Goal: Information Seeking & Learning: Learn about a topic

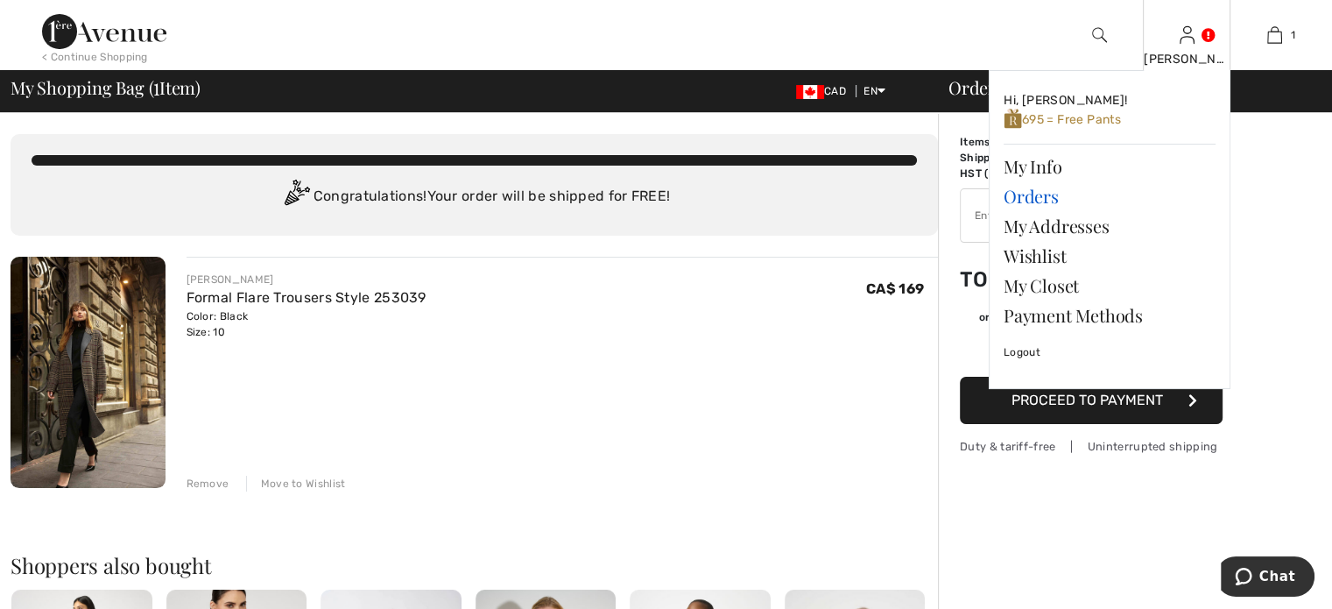
click at [1031, 211] on link "Orders" at bounding box center [1110, 196] width 212 height 30
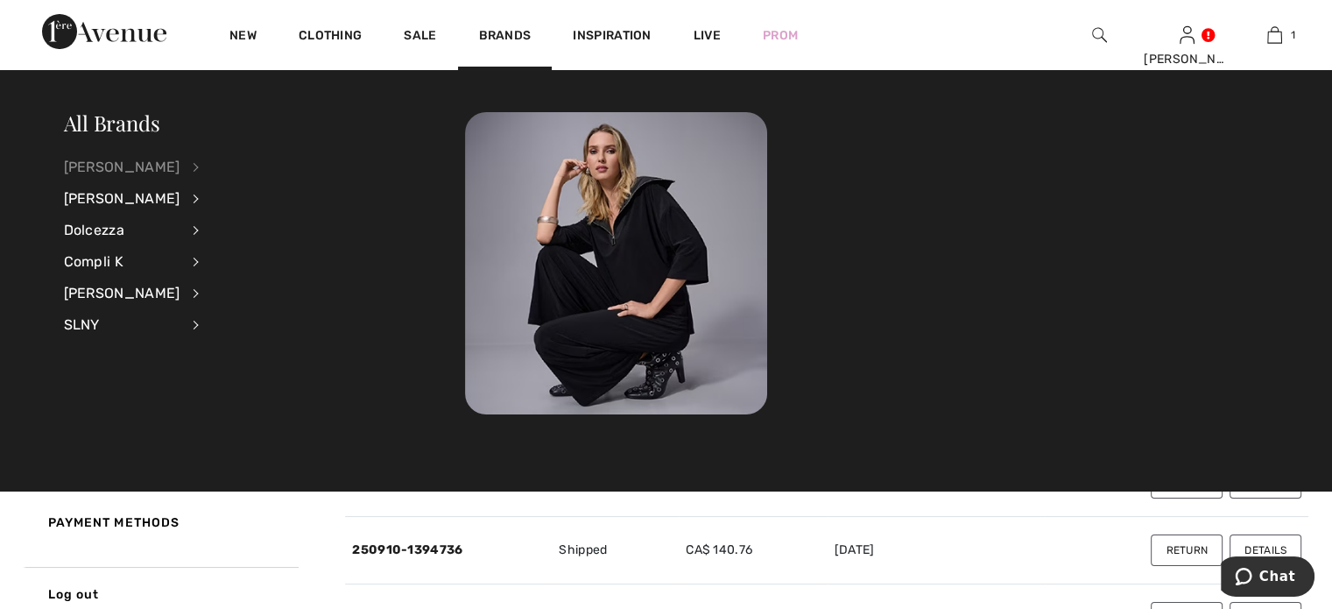
click at [147, 164] on div "[PERSON_NAME]" at bounding box center [122, 168] width 116 height 32
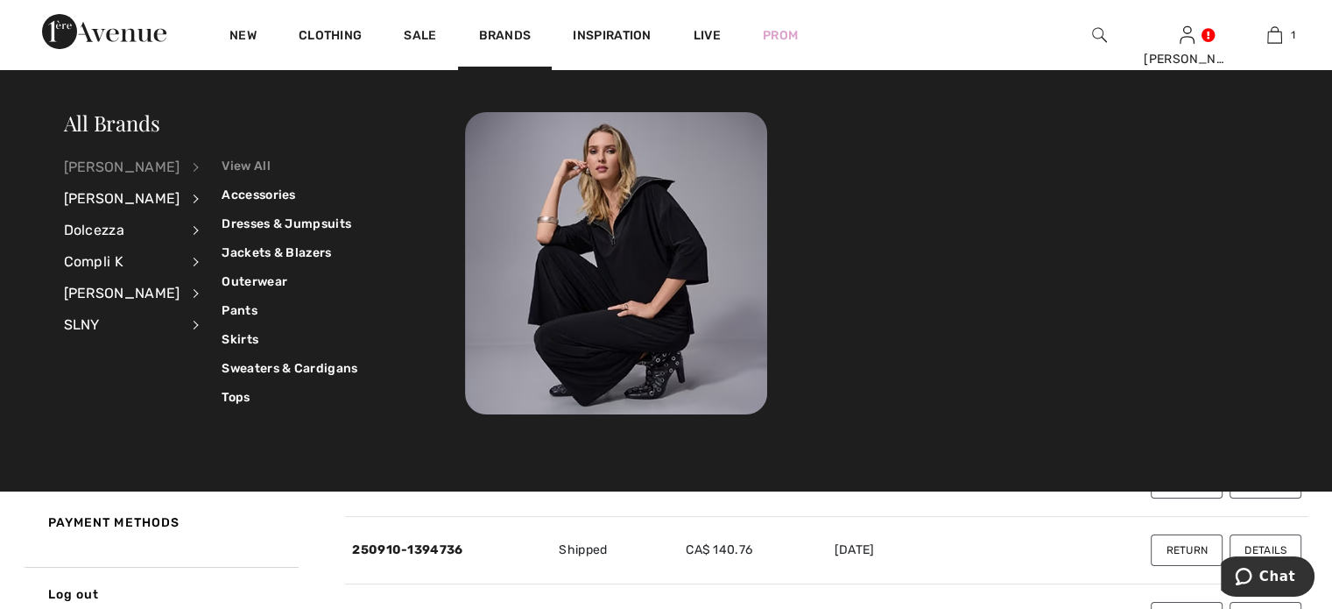
click at [250, 162] on link "View All" at bounding box center [290, 166] width 136 height 29
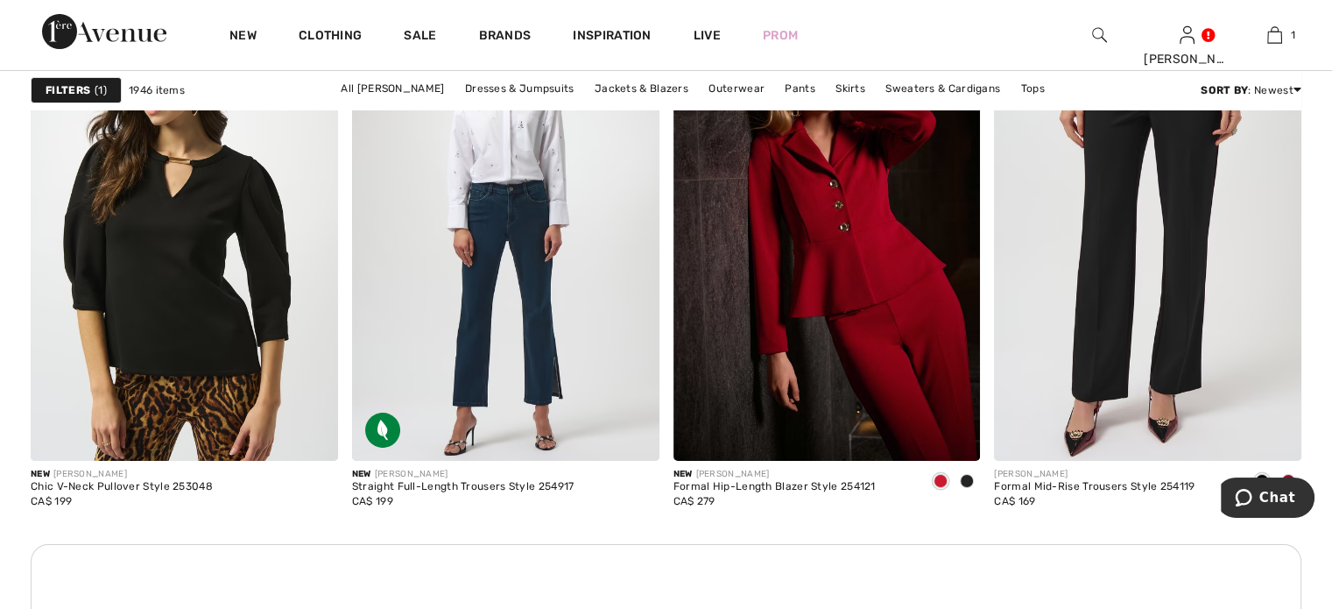
scroll to position [6569, 0]
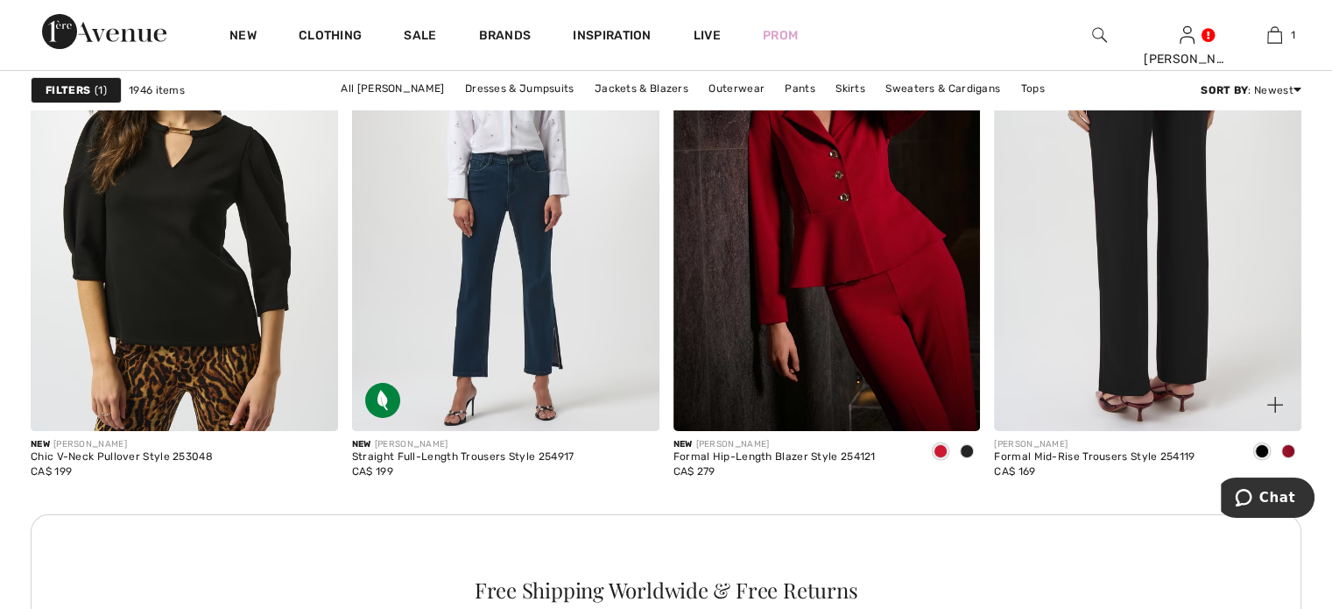
click at [1202, 338] on img at bounding box center [1147, 200] width 307 height 461
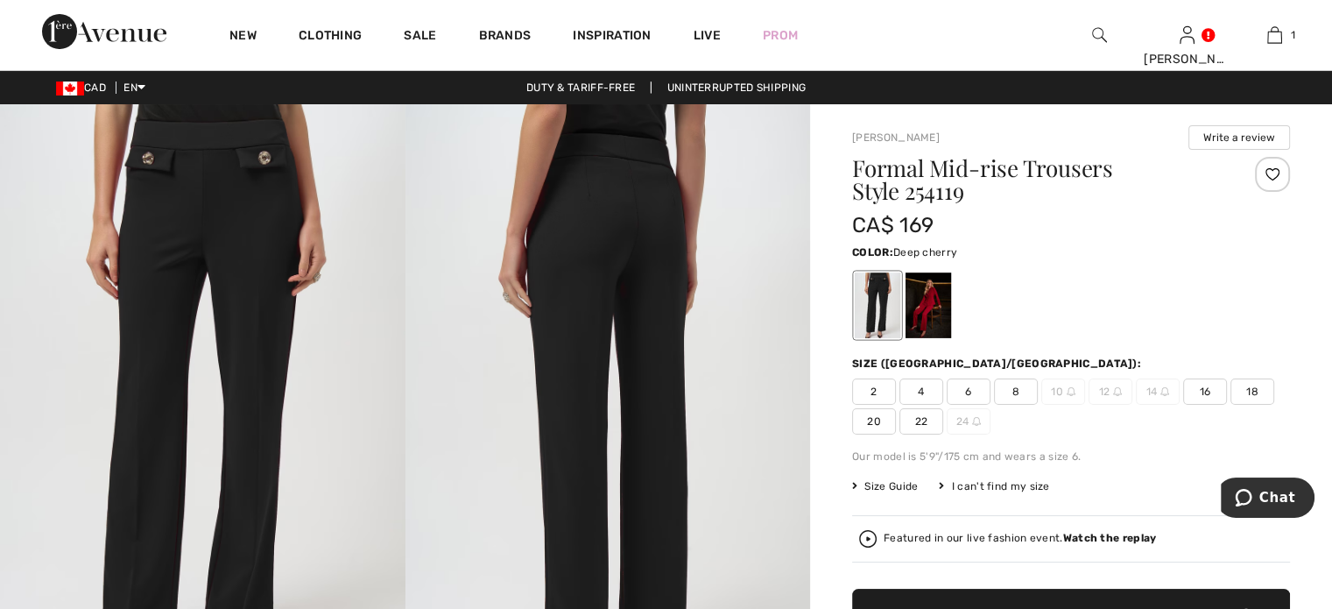
click at [951, 321] on div at bounding box center [929, 305] width 46 height 66
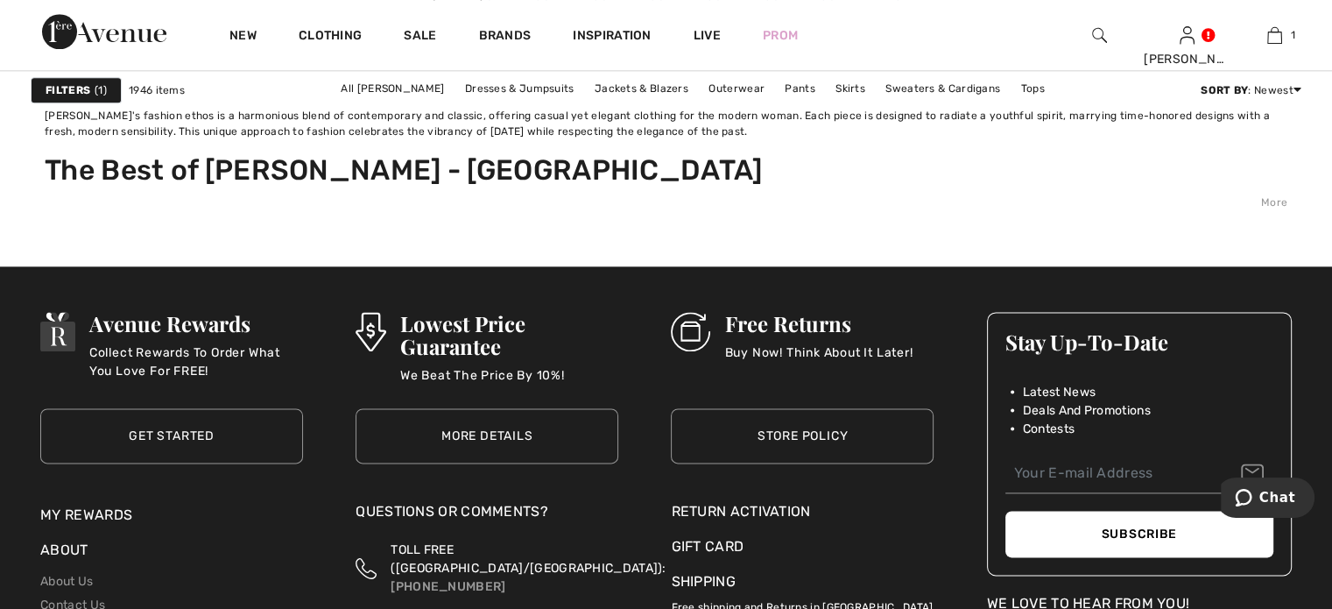
scroll to position [8934, 0]
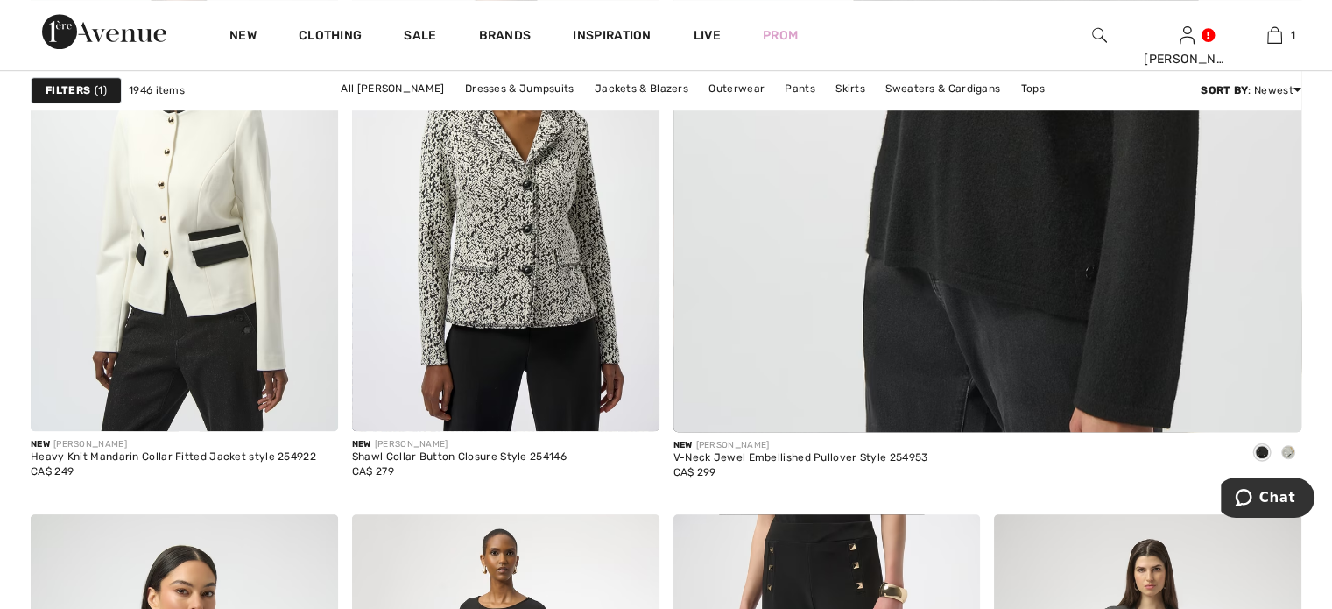
scroll to position [1226, 0]
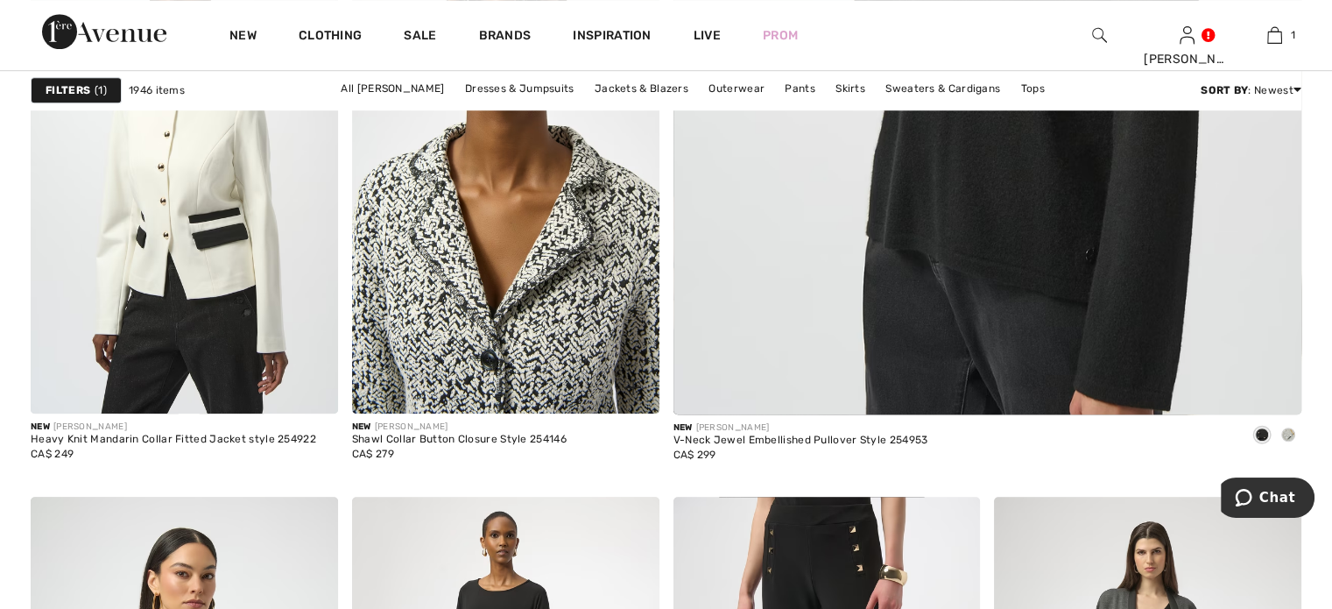
click at [510, 251] on img at bounding box center [505, 183] width 307 height 461
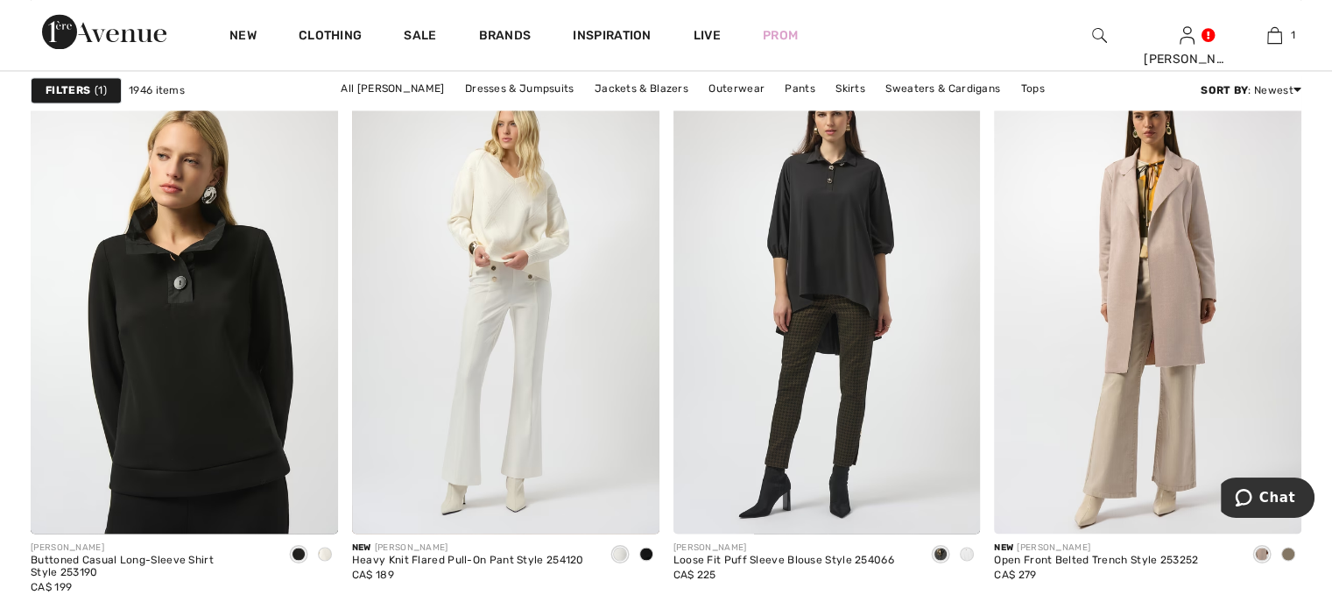
scroll to position [2978, 0]
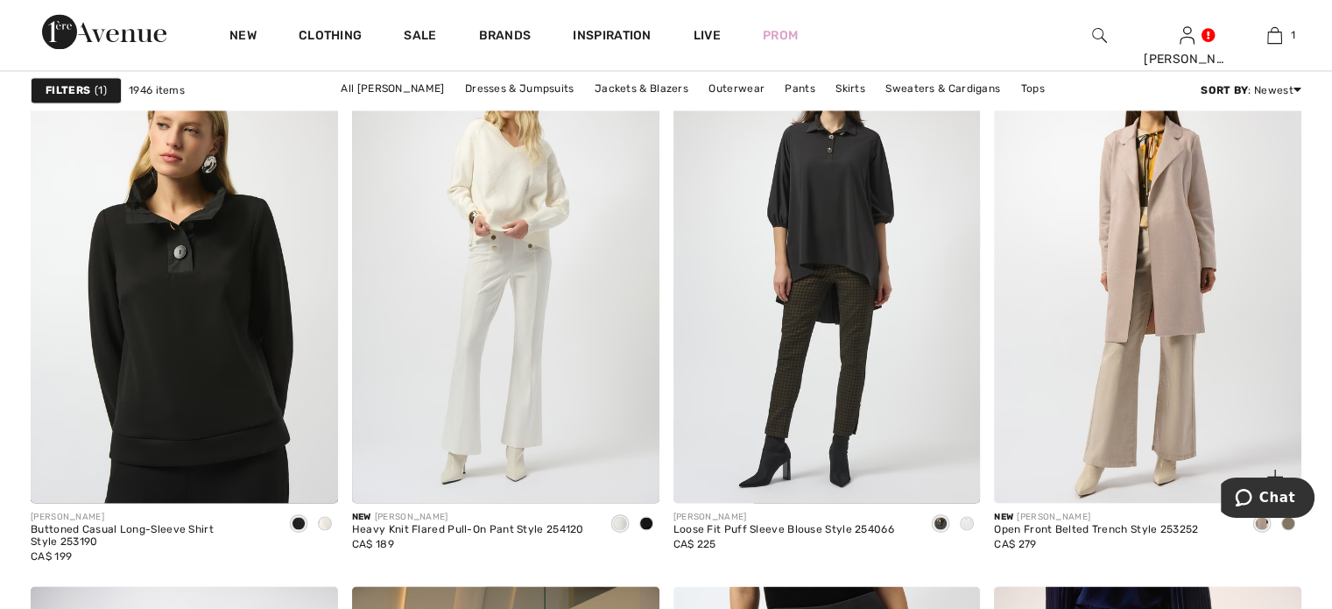
click at [1160, 335] on img at bounding box center [1147, 272] width 307 height 461
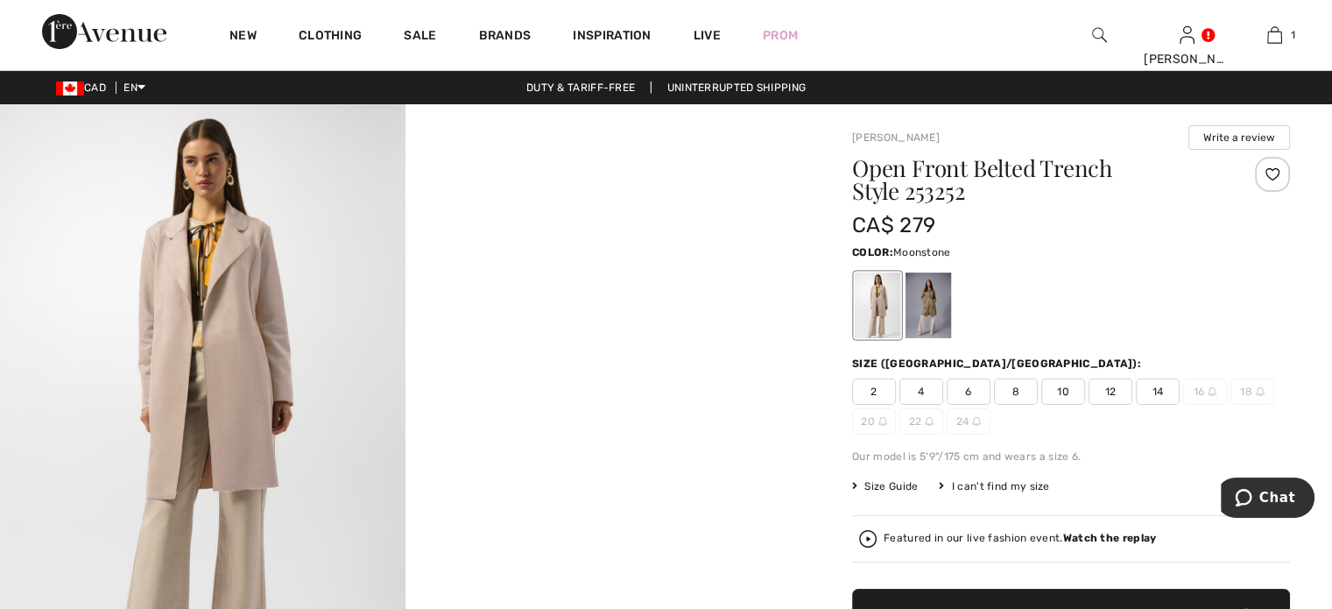
click at [227, 364] on img at bounding box center [203, 407] width 406 height 607
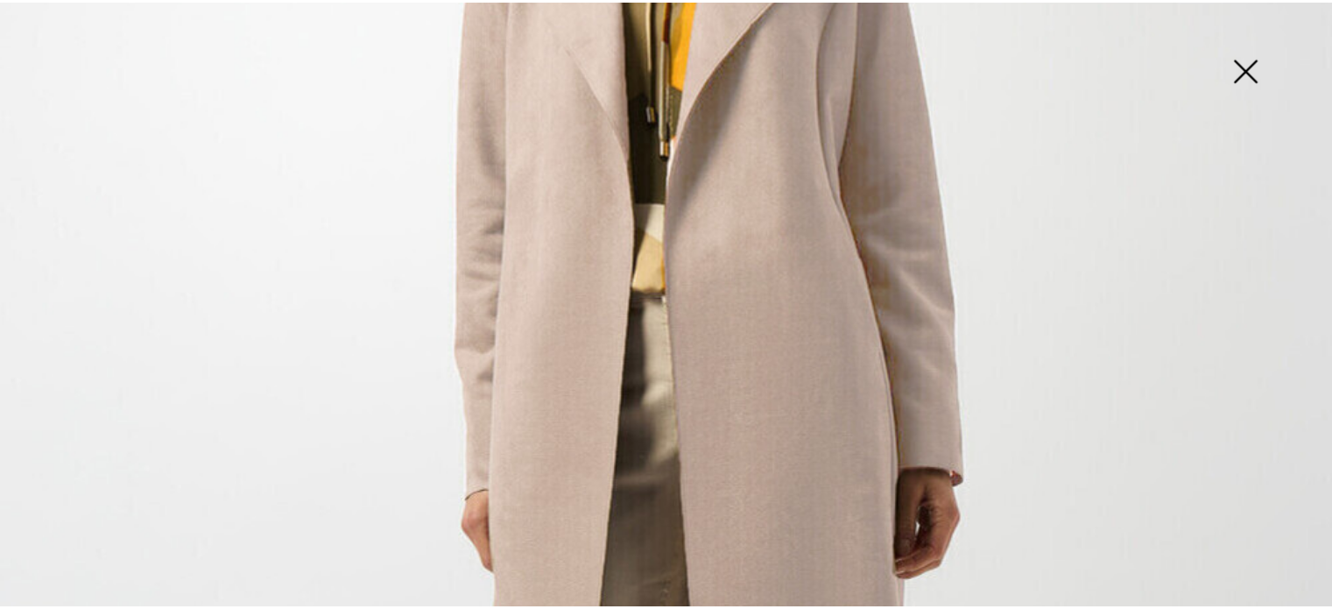
scroll to position [263, 0]
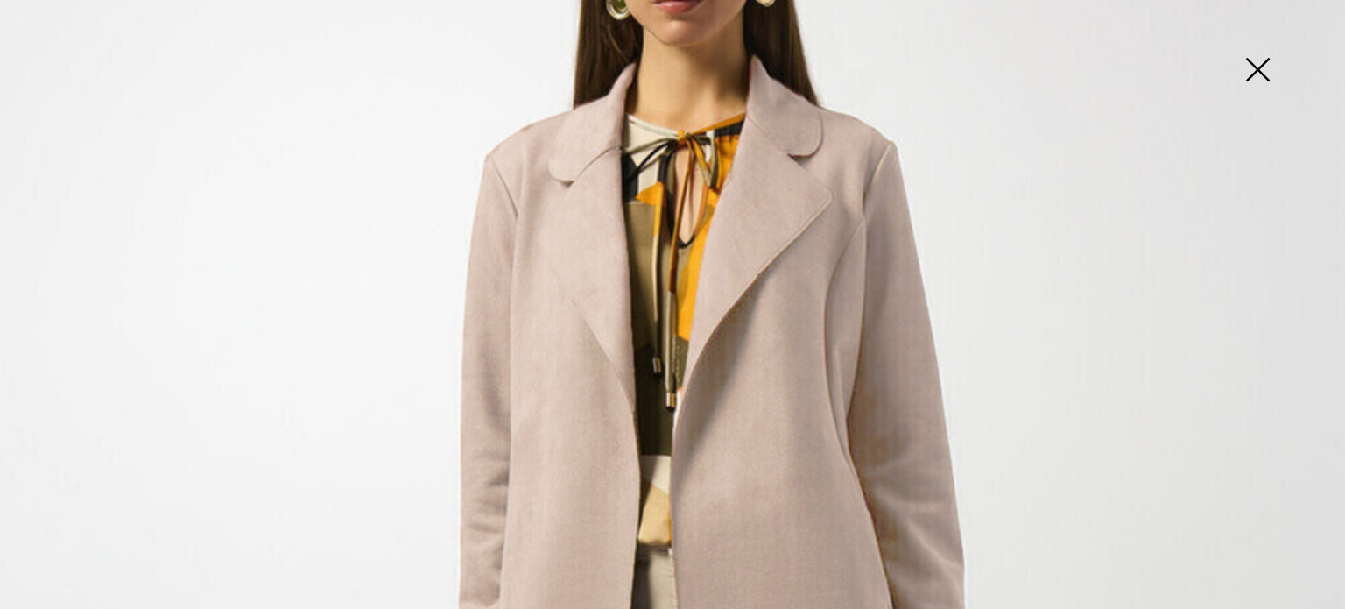
click at [1253, 66] on img at bounding box center [1258, 71] width 88 height 90
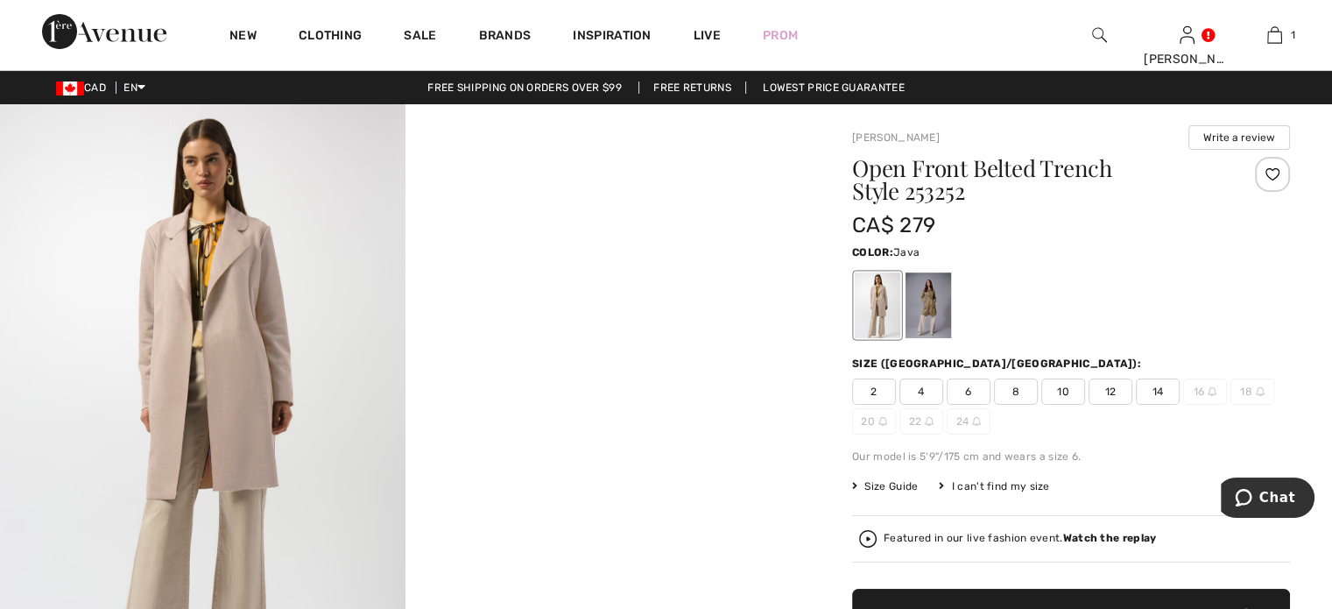
click at [949, 329] on div at bounding box center [929, 305] width 46 height 66
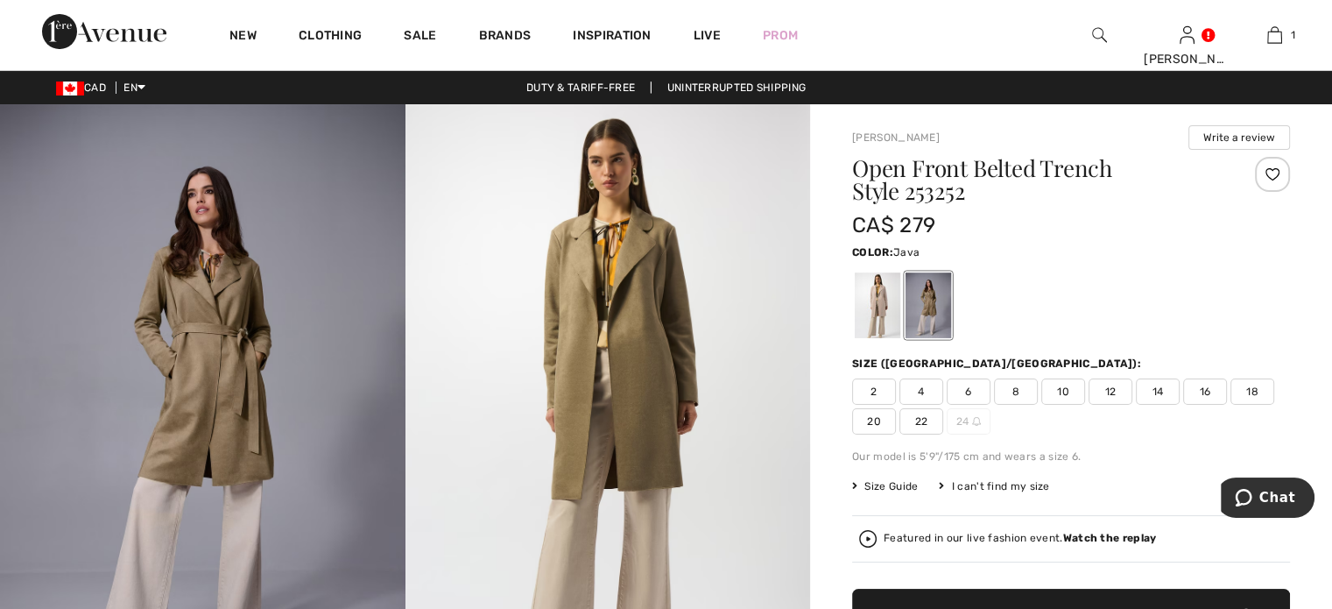
scroll to position [88, 0]
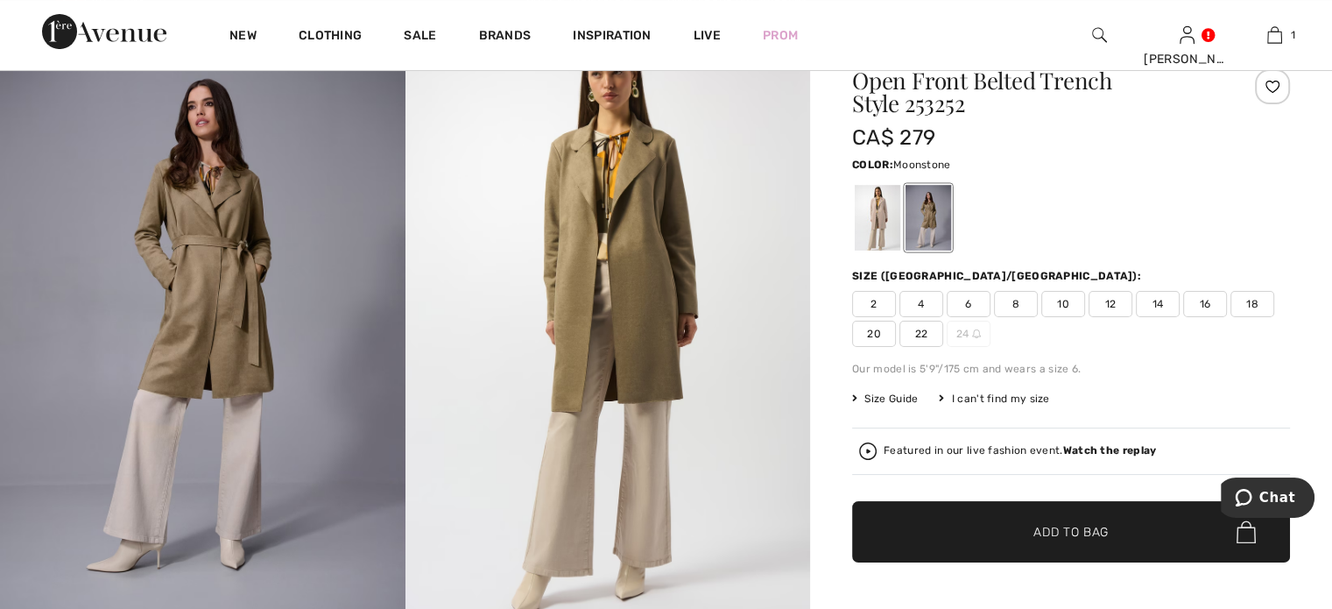
click at [899, 251] on div at bounding box center [878, 218] width 46 height 66
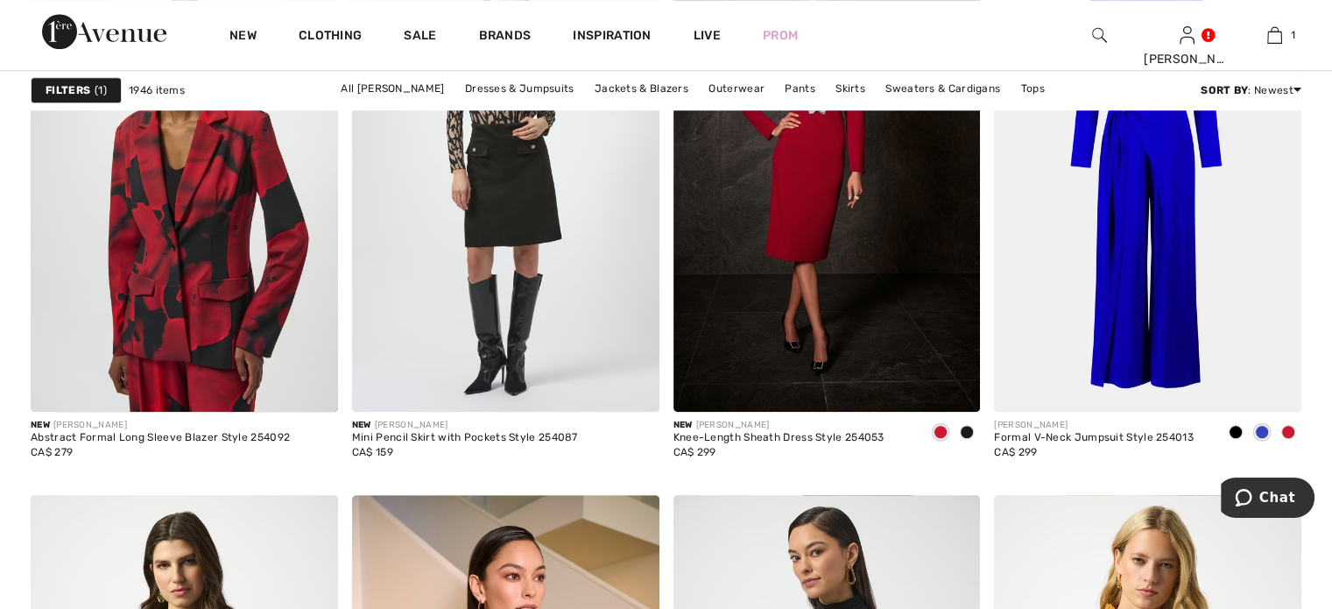
scroll to position [7971, 0]
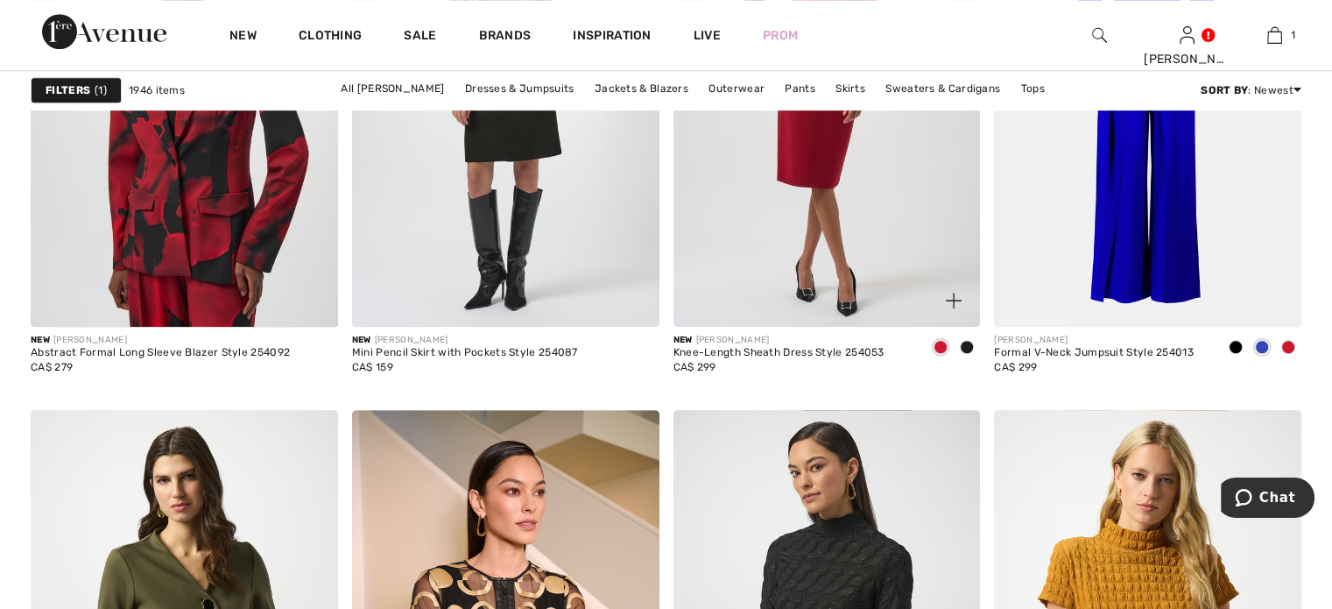
click at [770, 327] on img at bounding box center [827, 96] width 307 height 461
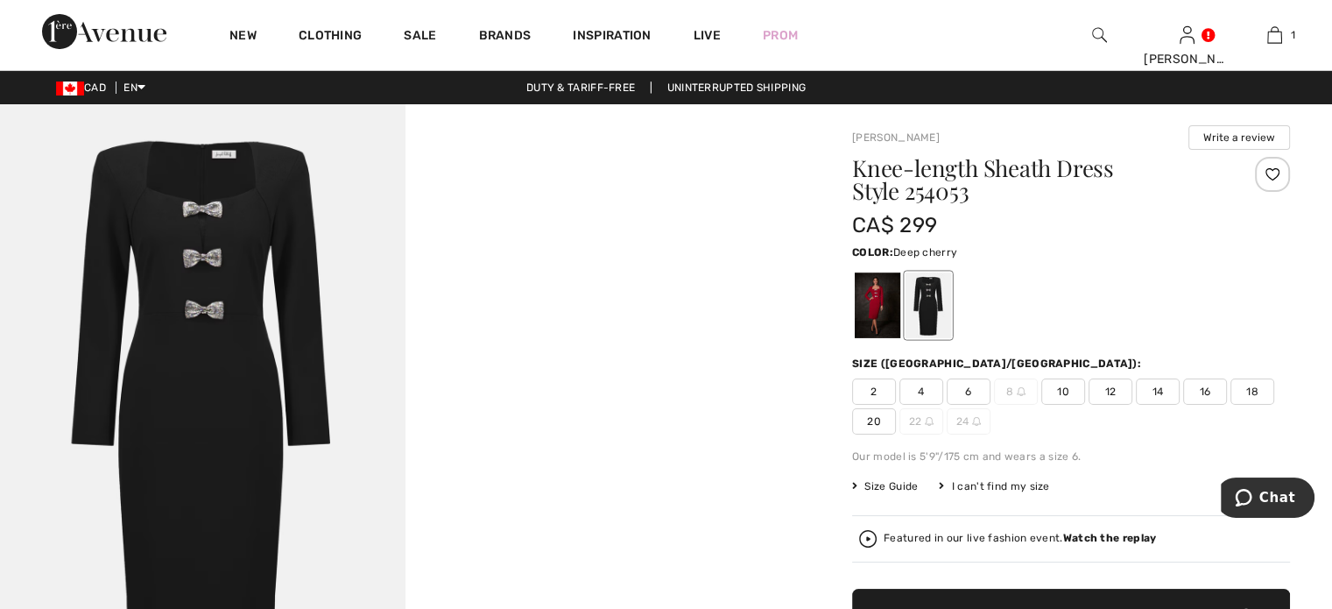
click at [892, 326] on div at bounding box center [878, 305] width 46 height 66
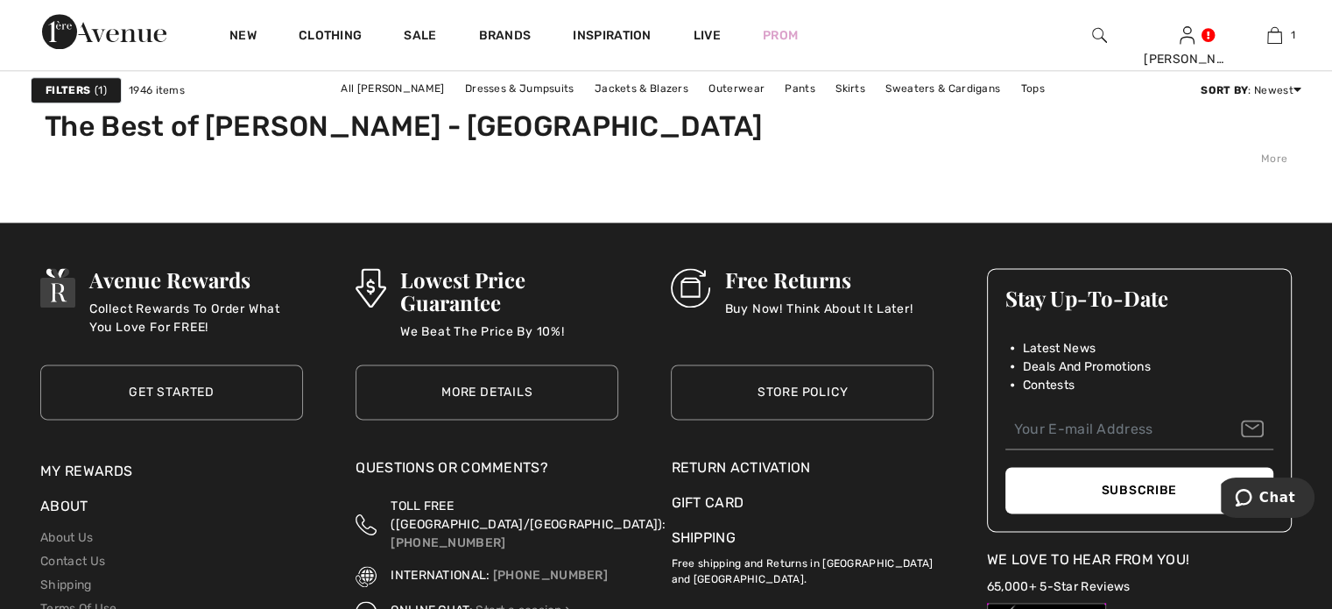
scroll to position [8847, 0]
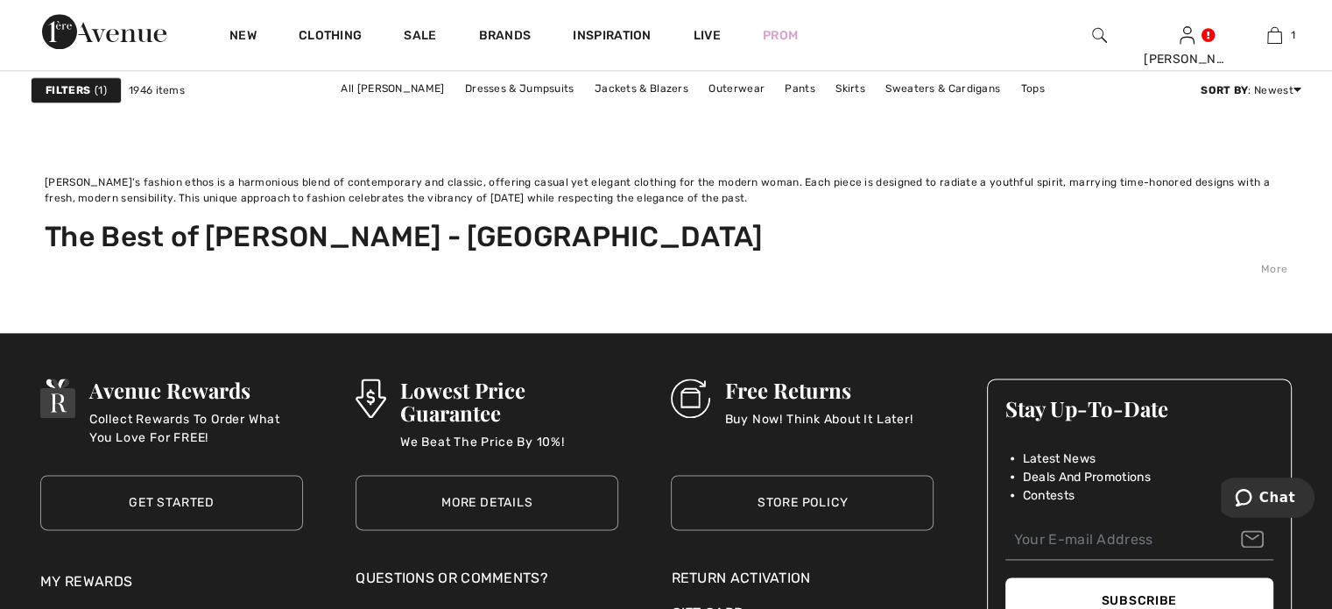
click at [596, 88] on link "3" at bounding box center [620, 76] width 48 height 23
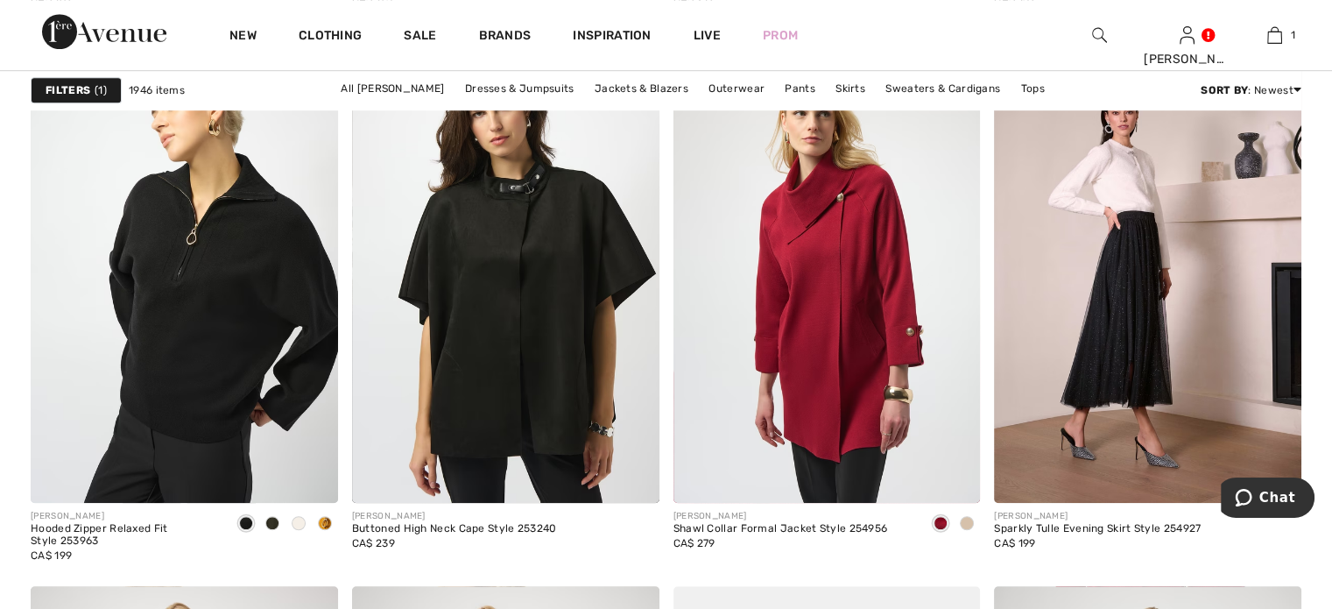
scroll to position [7883, 0]
